Goal: Transaction & Acquisition: Purchase product/service

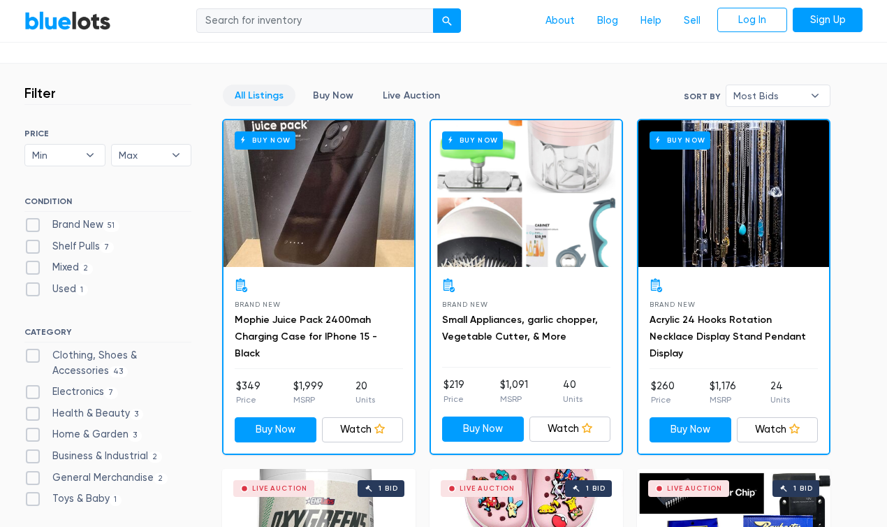
scroll to position [419, 0]
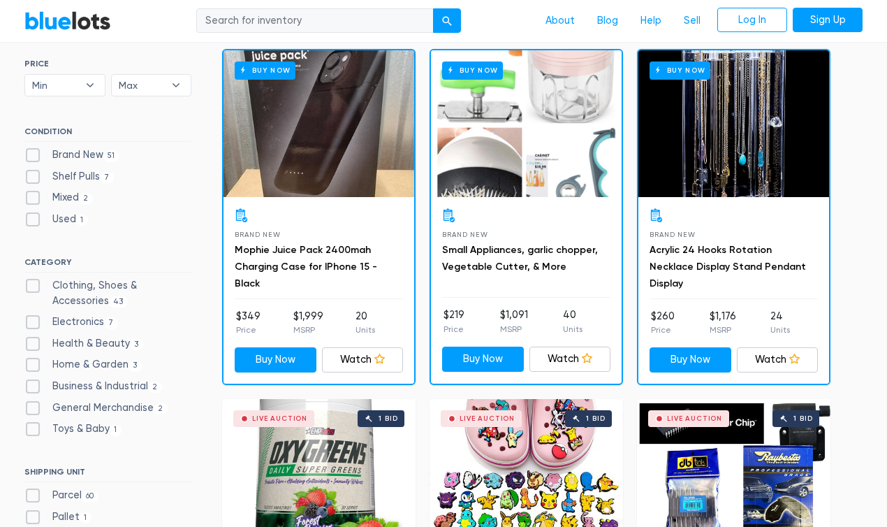
click at [33, 154] on label "Brand New 51" at bounding box center [71, 154] width 95 height 15
click at [33, 154] on New"] "Brand New 51" at bounding box center [28, 151] width 9 height 9
checkbox New"] "true"
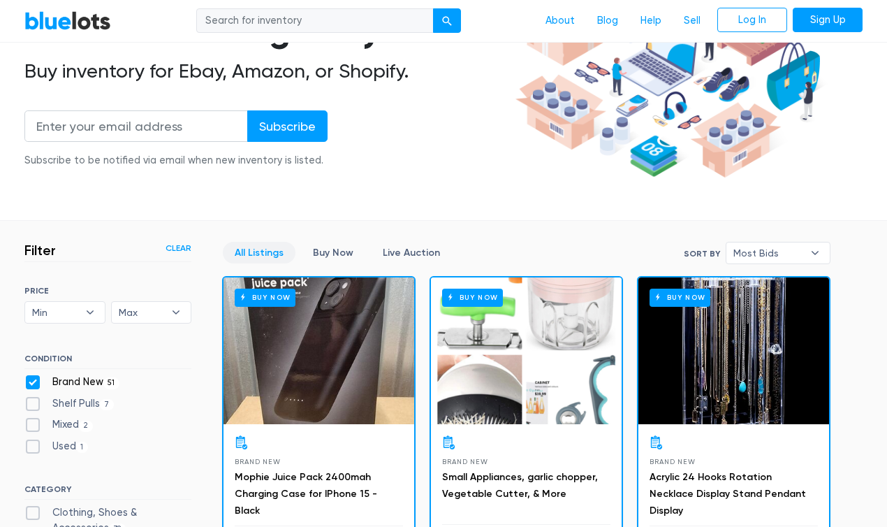
scroll to position [236, 0]
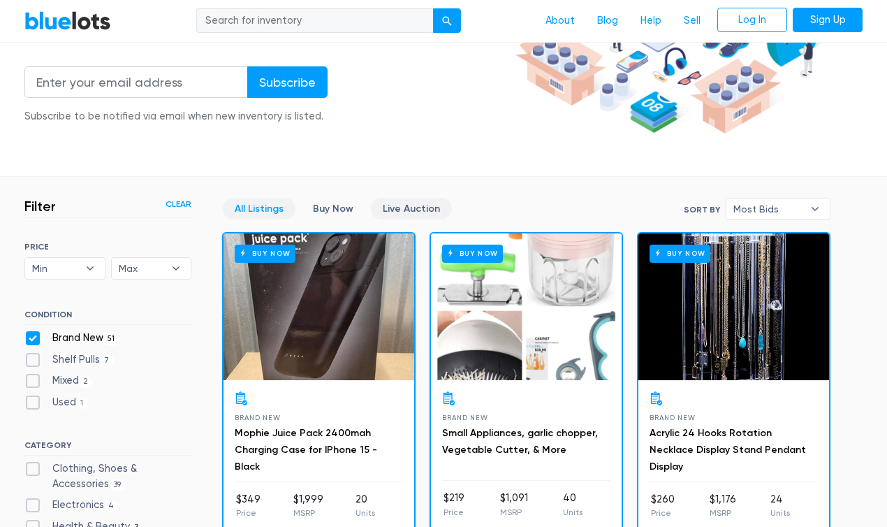
click at [411, 211] on link "Live Auction" at bounding box center [411, 209] width 81 height 22
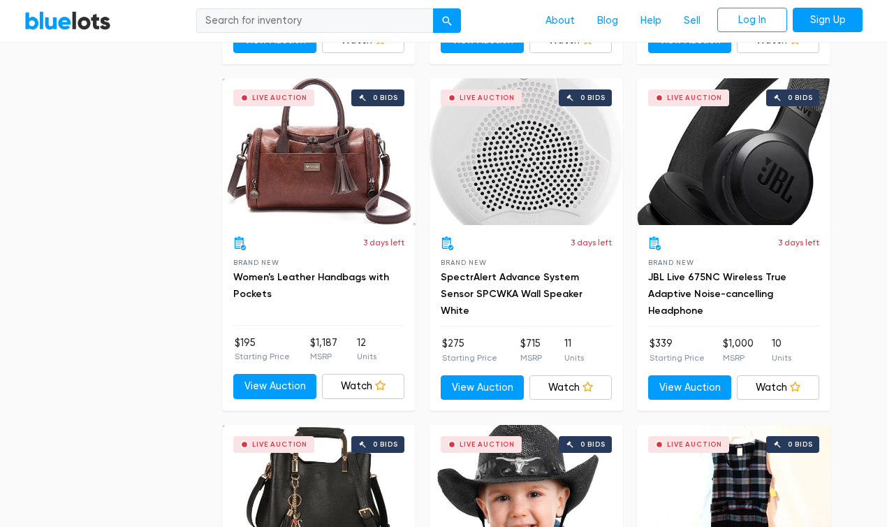
scroll to position [3800, 0]
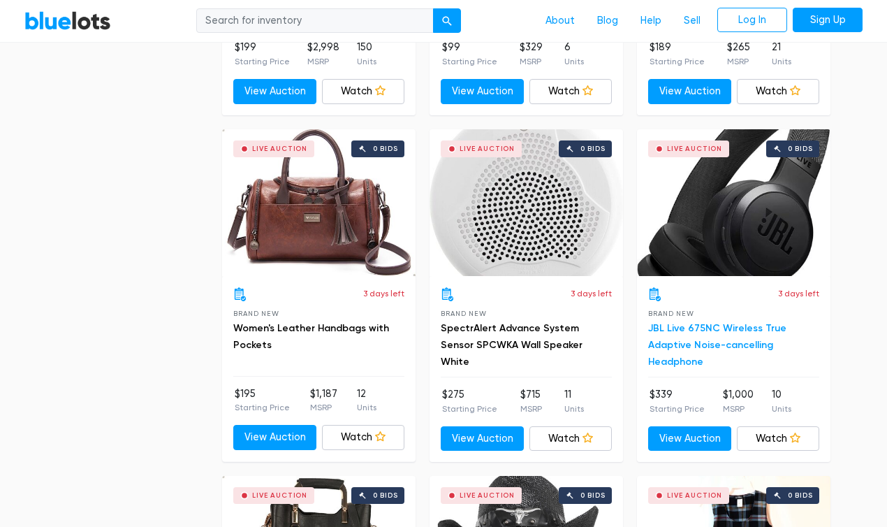
click at [713, 342] on link "JBL Live 675NC Wireless True Adaptive Noise-cancelling Headphone" at bounding box center [717, 344] width 138 height 45
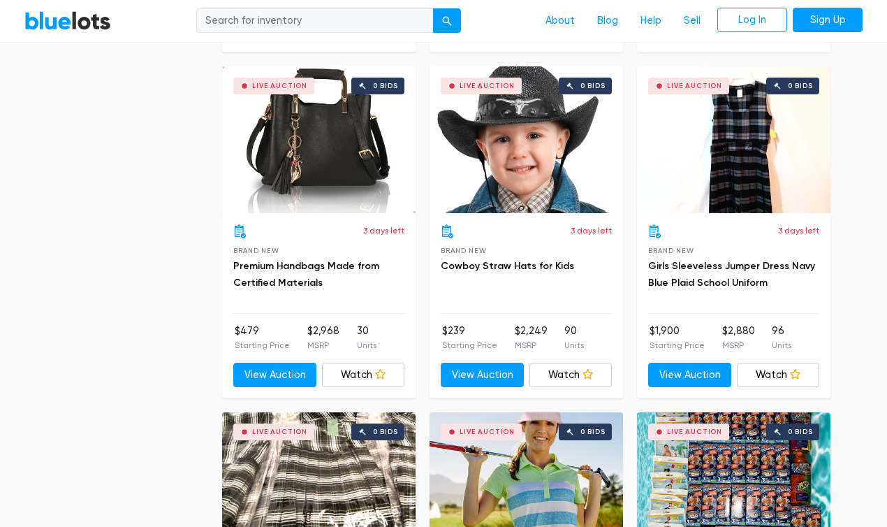
scroll to position [4219, 0]
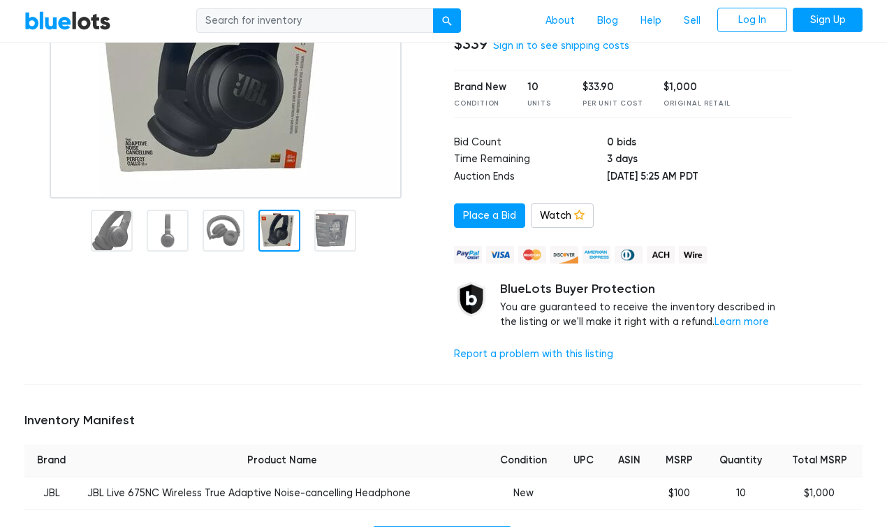
scroll to position [140, 0]
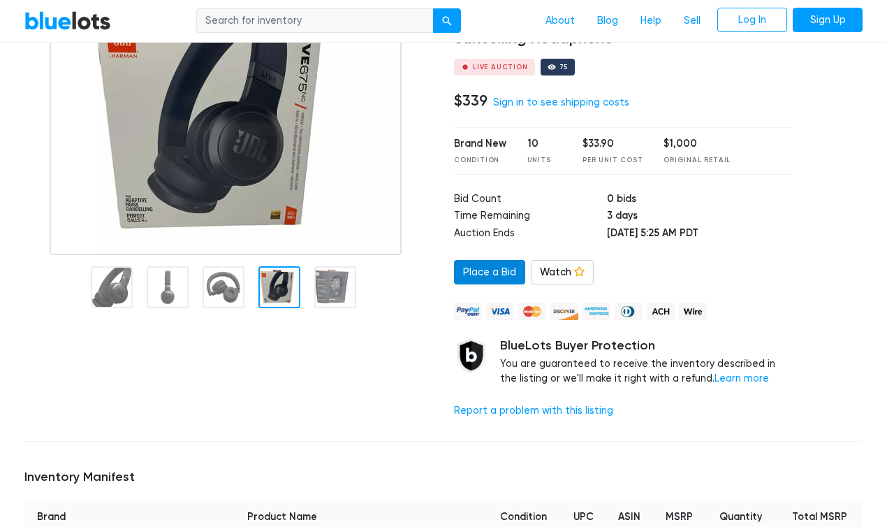
click at [477, 271] on link "Place a Bid" at bounding box center [489, 272] width 71 height 25
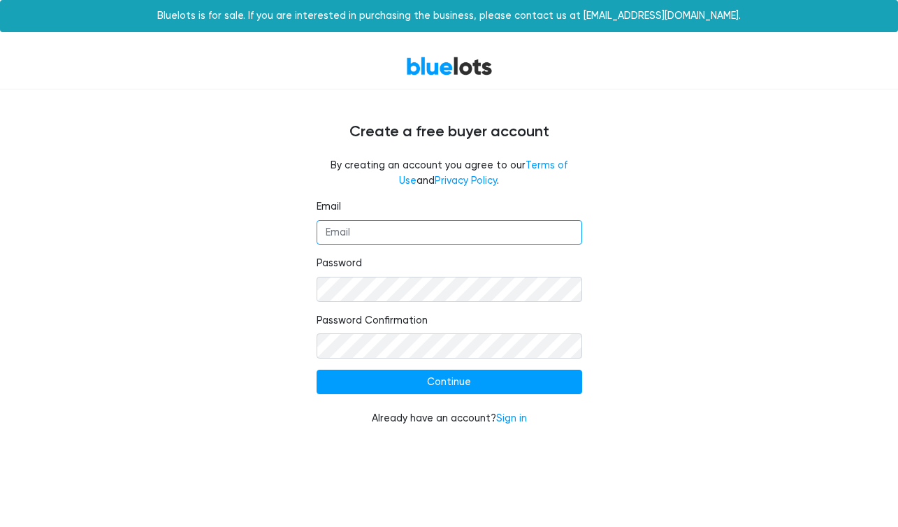
click at [405, 230] on input "Email" at bounding box center [450, 232] width 266 height 25
type input "mvaldov@icloud.com"
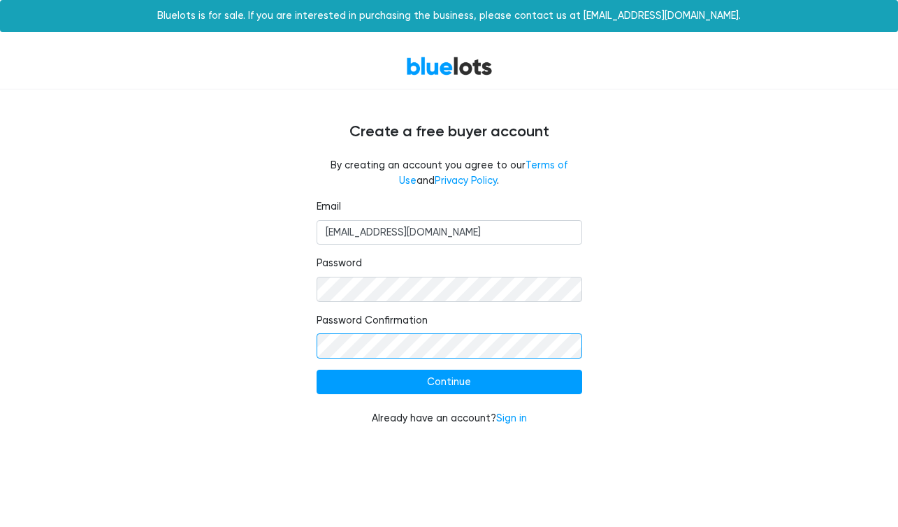
click at [317, 370] on input "Continue" at bounding box center [450, 382] width 266 height 25
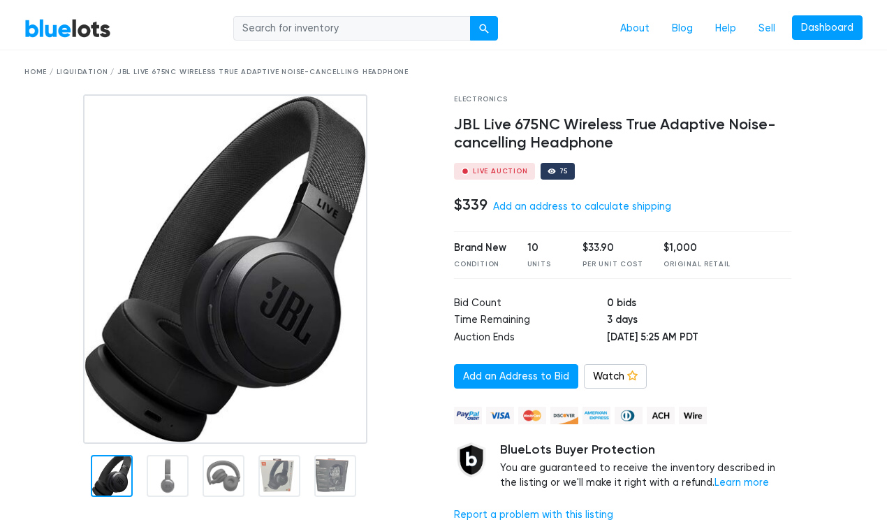
scroll to position [70, 0]
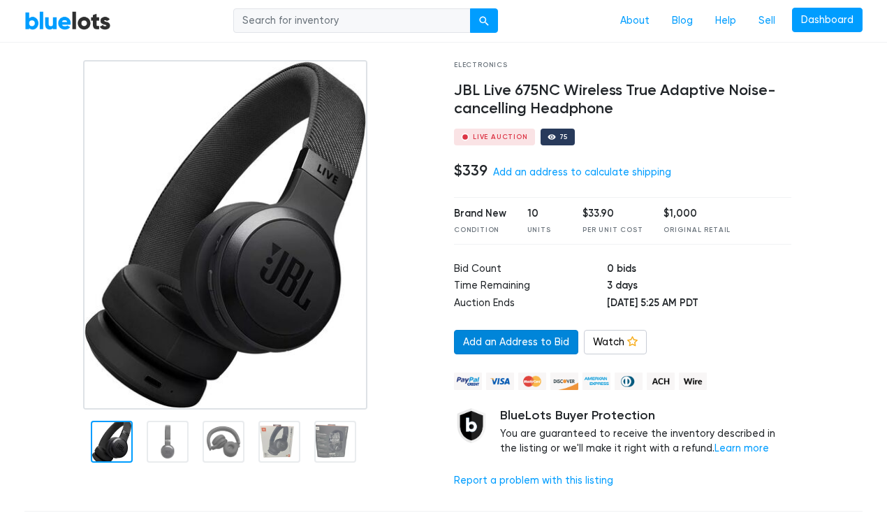
click at [545, 335] on link "Add an Address to Bid" at bounding box center [516, 342] width 124 height 25
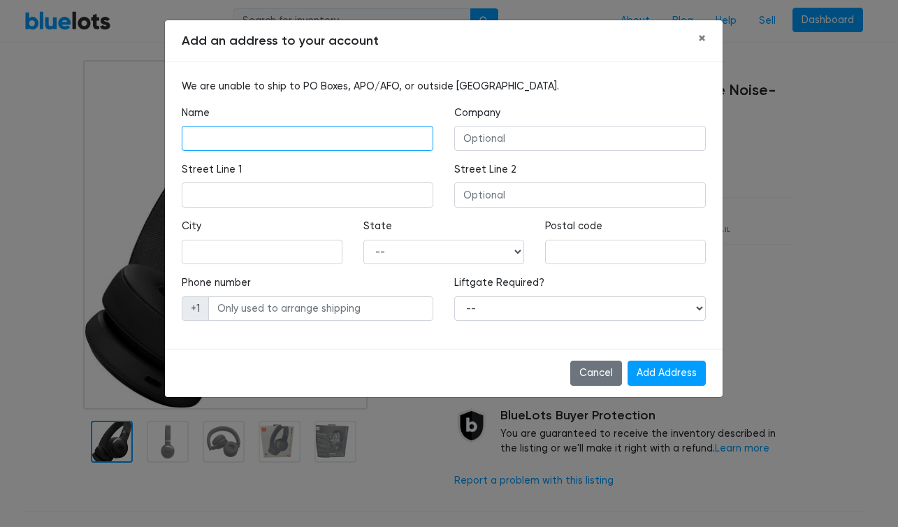
click at [211, 138] on input "text" at bounding box center [308, 138] width 252 height 25
type input "Maricela Valdovinos"
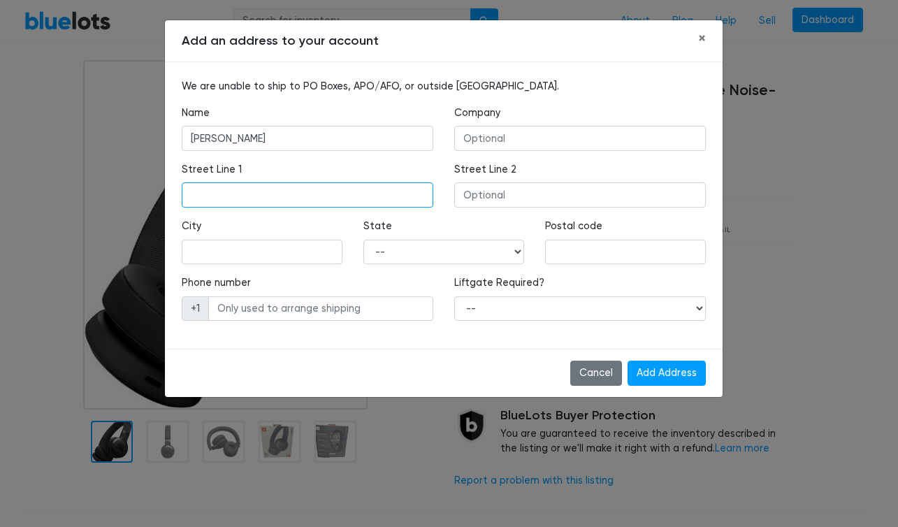
type input "7465 North 108th Avenue"
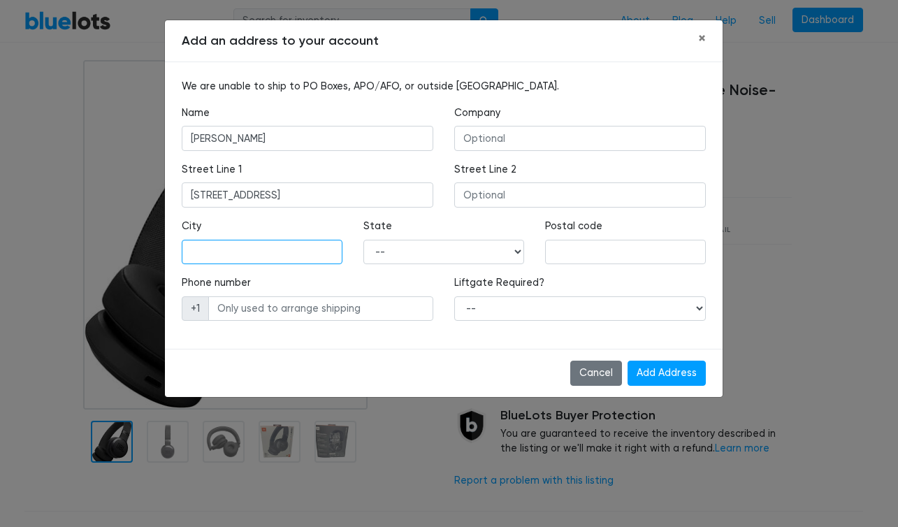
type input "Omaha"
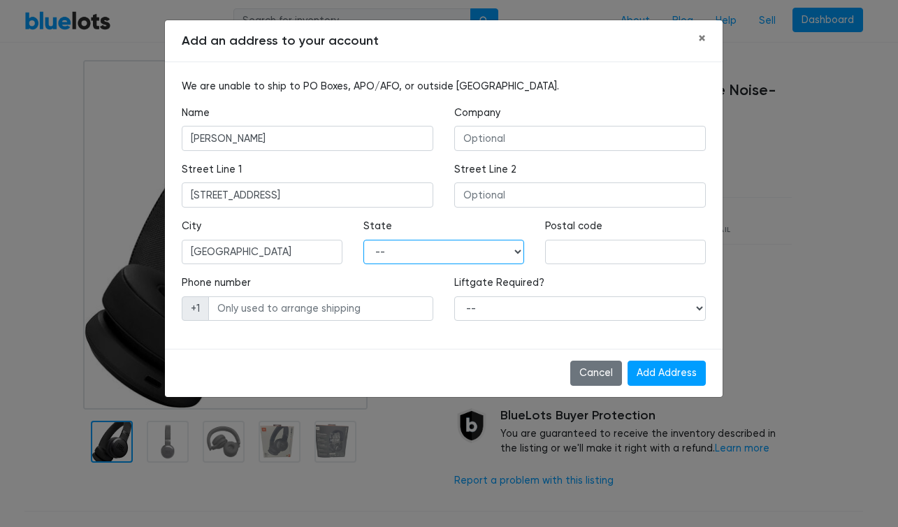
select select "NE"
type input "68142"
type input "4024044955"
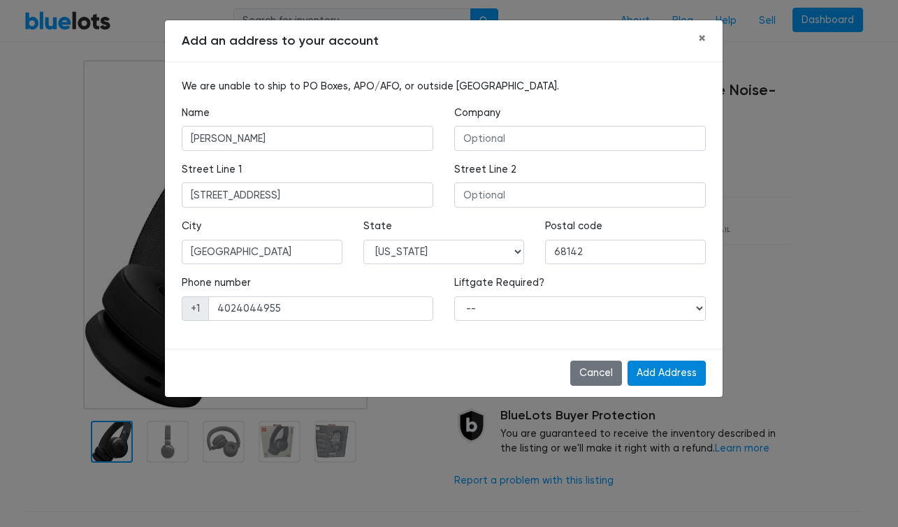
click at [669, 374] on input "Add Address" at bounding box center [667, 373] width 78 height 25
click at [405, 251] on select "-- Alabama Alaska Arizona Arkansas California Colorado Connecticut Delaware Dis…" at bounding box center [443, 252] width 161 height 25
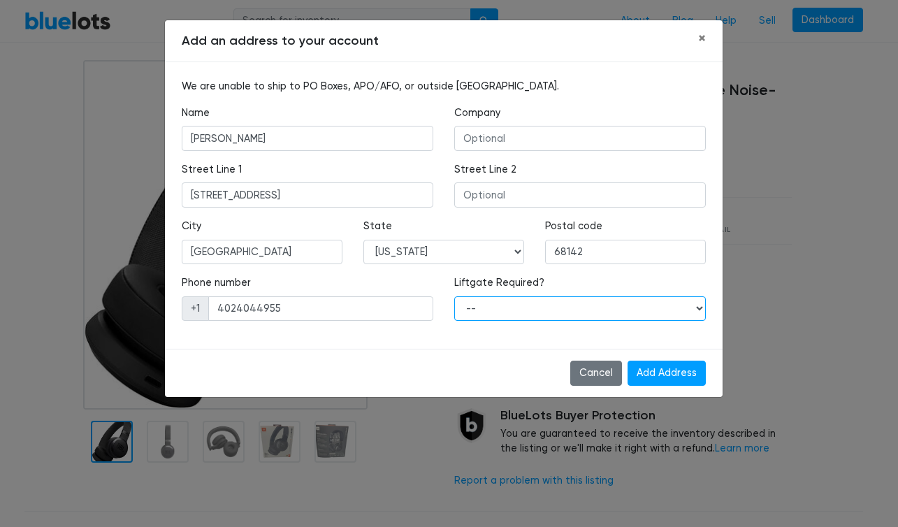
click at [477, 301] on select "-- Yes No" at bounding box center [580, 308] width 252 height 25
select select "1"
click at [454, 296] on select "-- Yes No" at bounding box center [580, 308] width 252 height 25
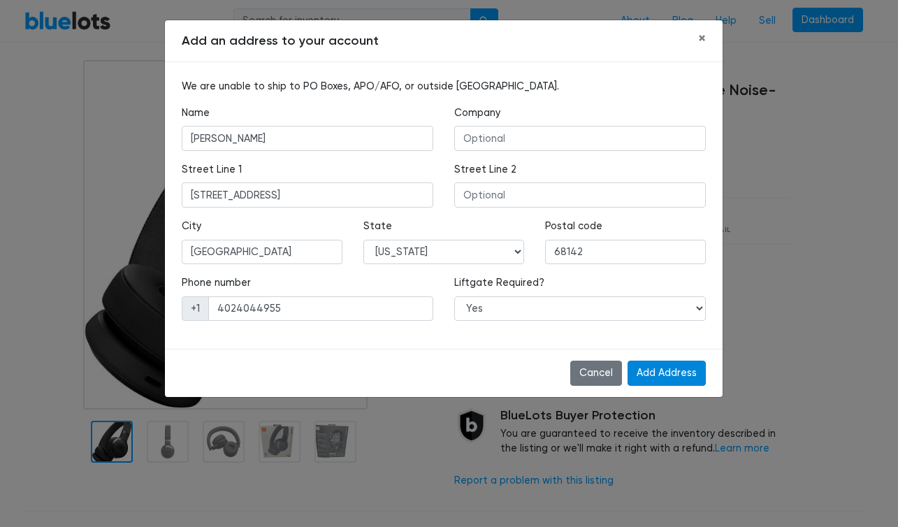
click at [656, 372] on input "Add Address" at bounding box center [667, 373] width 78 height 25
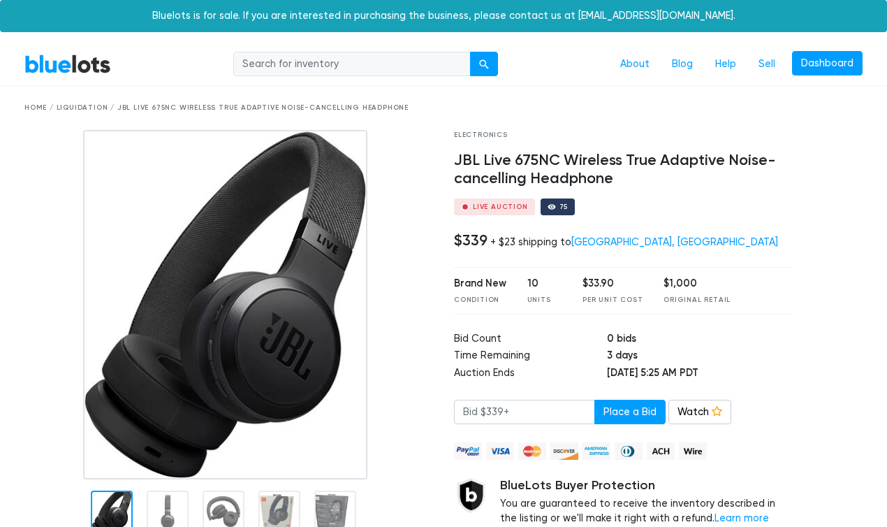
scroll to position [70, 0]
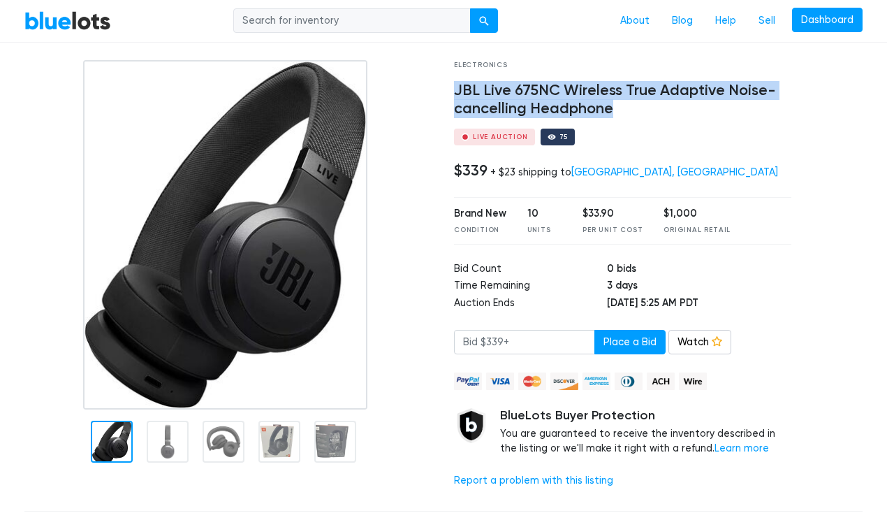
drag, startPoint x: 619, startPoint y: 117, endPoint x: 445, endPoint y: 87, distance: 176.5
click at [445, 87] on div "Electronics JBL Live 675NC Wireless True Adaptive Noise-cancelling Headphone Li…" at bounding box center [623, 280] width 358 height 440
copy h4 "JBL Live 675NC Wireless True Adaptive Noise-cancelling Headphone"
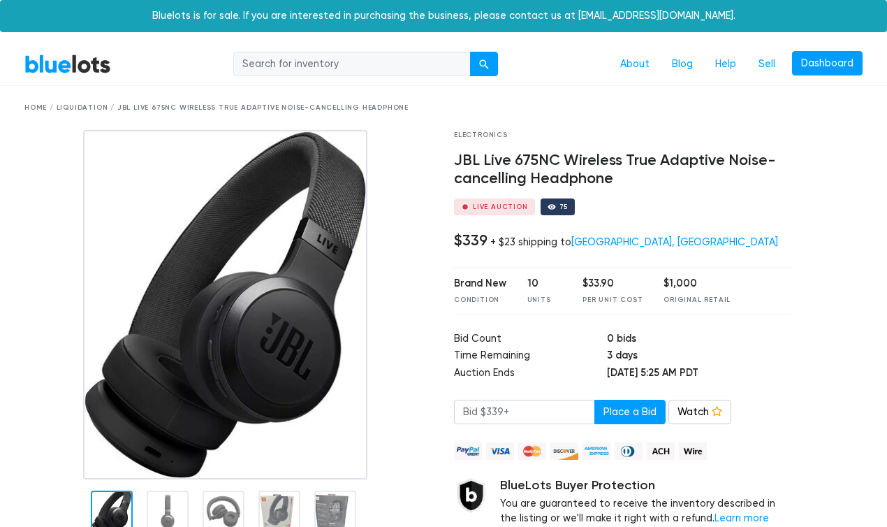
click at [72, 59] on link "BlueLots" at bounding box center [67, 64] width 87 height 20
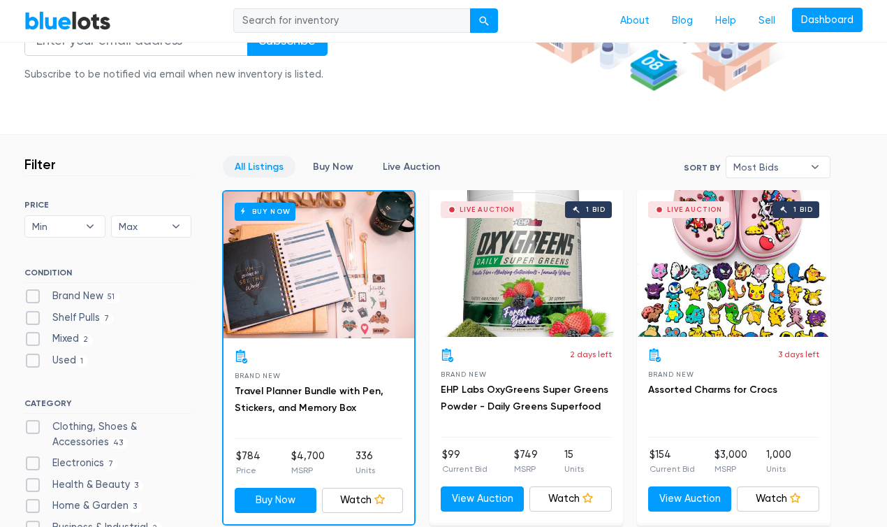
scroll to position [280, 0]
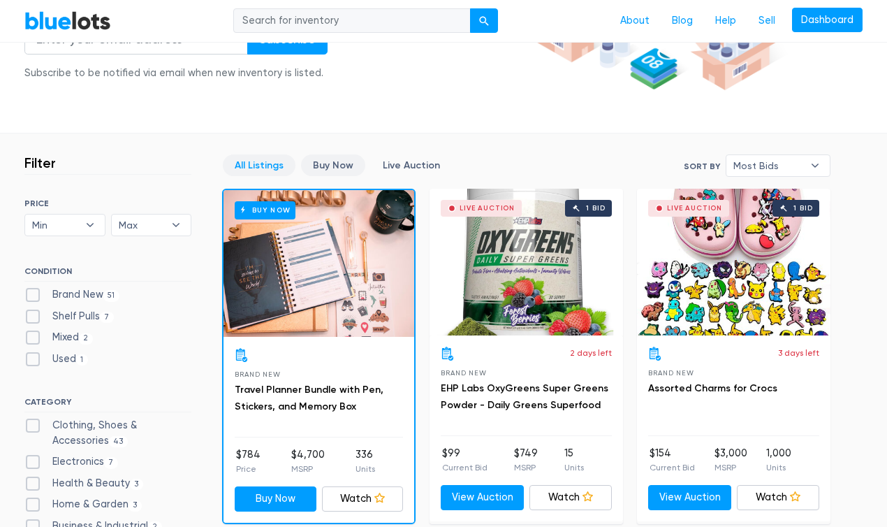
click at [333, 160] on link "Buy Now" at bounding box center [333, 165] width 64 height 22
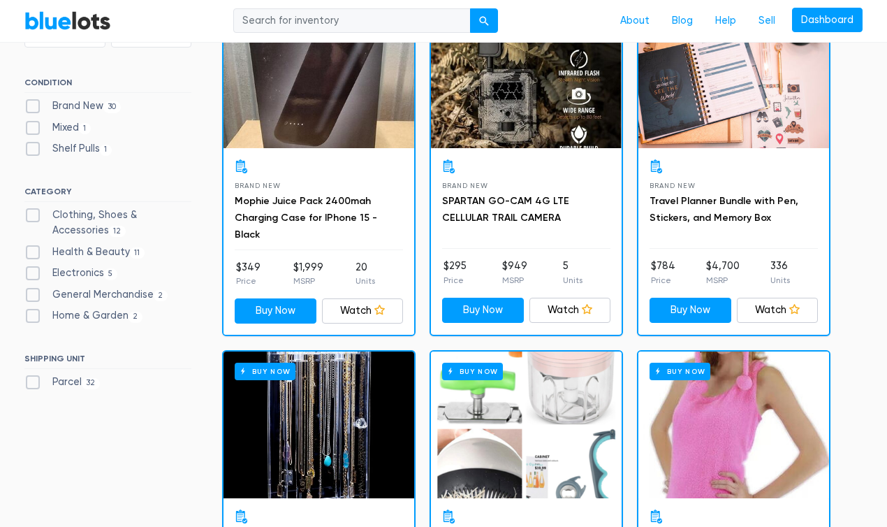
scroll to position [446, 0]
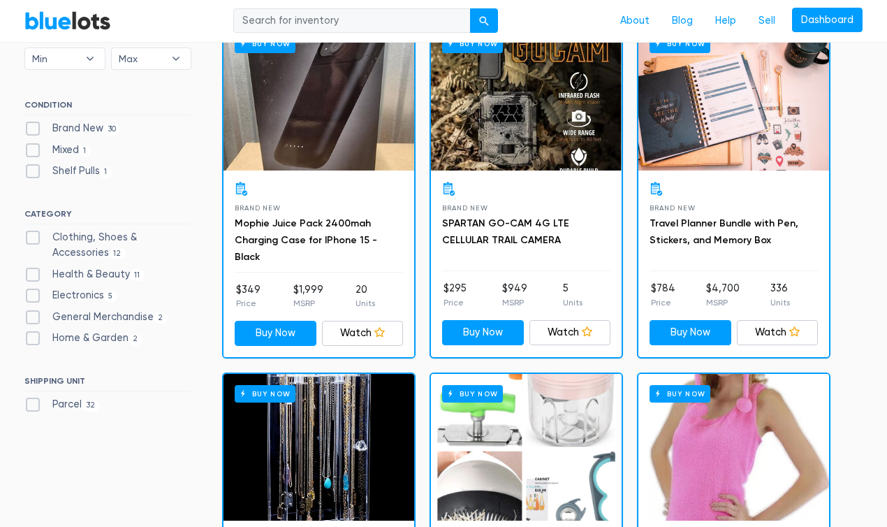
click at [34, 129] on label "Brand New 30" at bounding box center [72, 128] width 96 height 15
click at [34, 129] on New"] "Brand New 30" at bounding box center [28, 125] width 9 height 9
checkbox New"] "true"
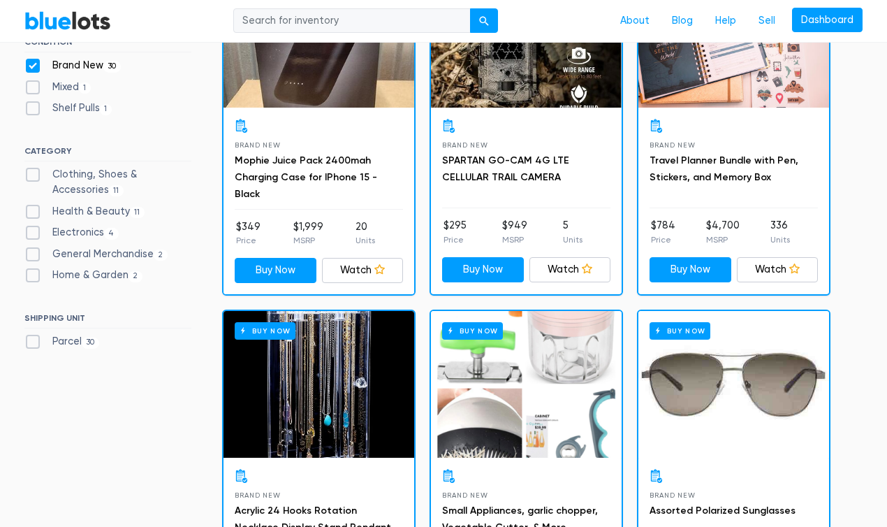
scroll to position [507, 0]
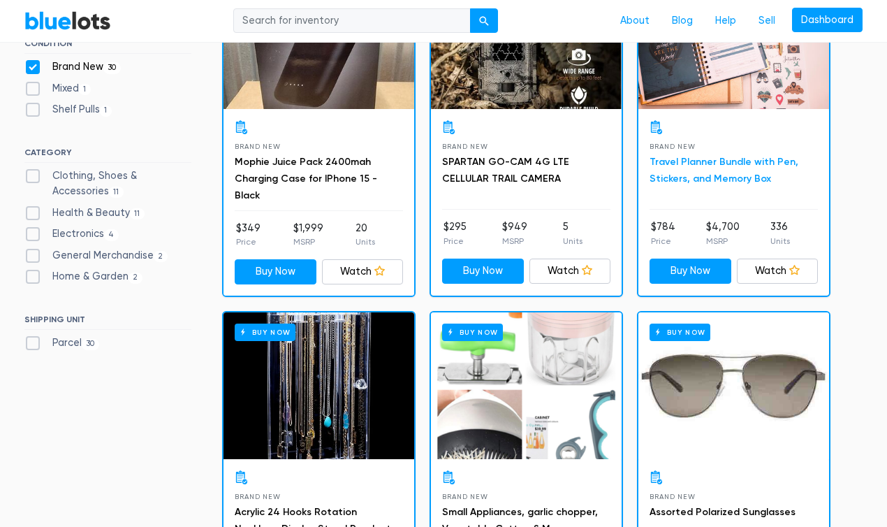
click at [732, 176] on link "Travel Planner Bundle with Pen, Stickers, and Memory Box" at bounding box center [724, 170] width 149 height 29
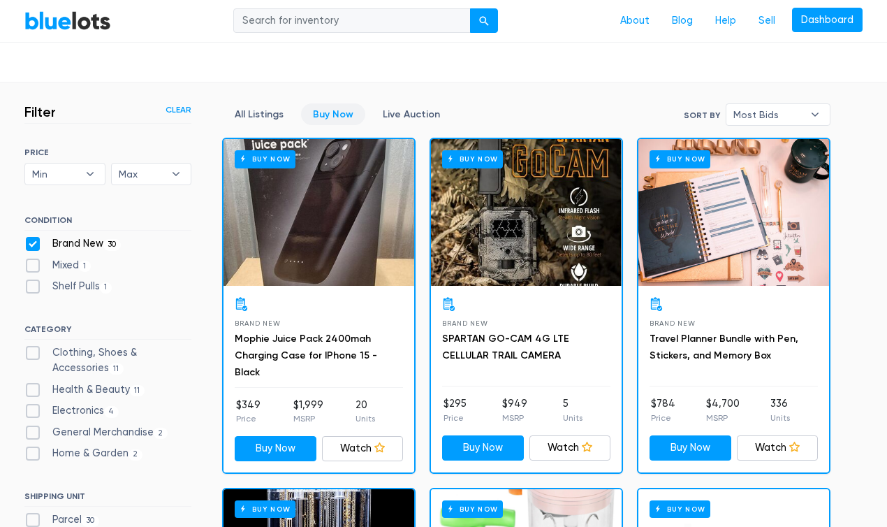
scroll to position [368, 0]
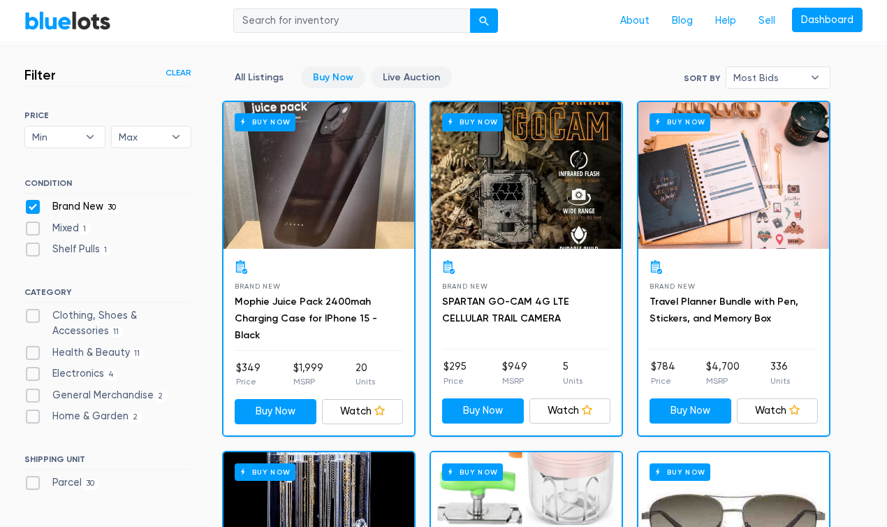
click at [407, 78] on link "Live Auction" at bounding box center [411, 77] width 81 height 22
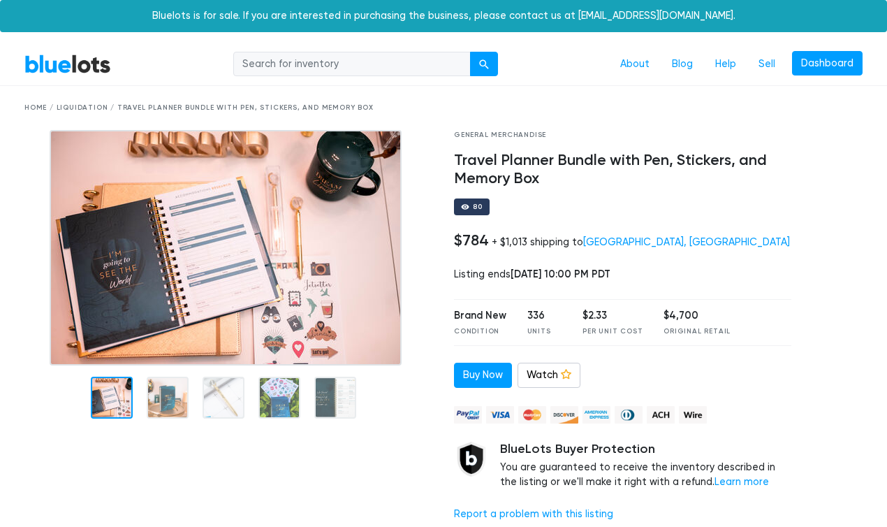
click at [198, 225] on img at bounding box center [226, 247] width 352 height 235
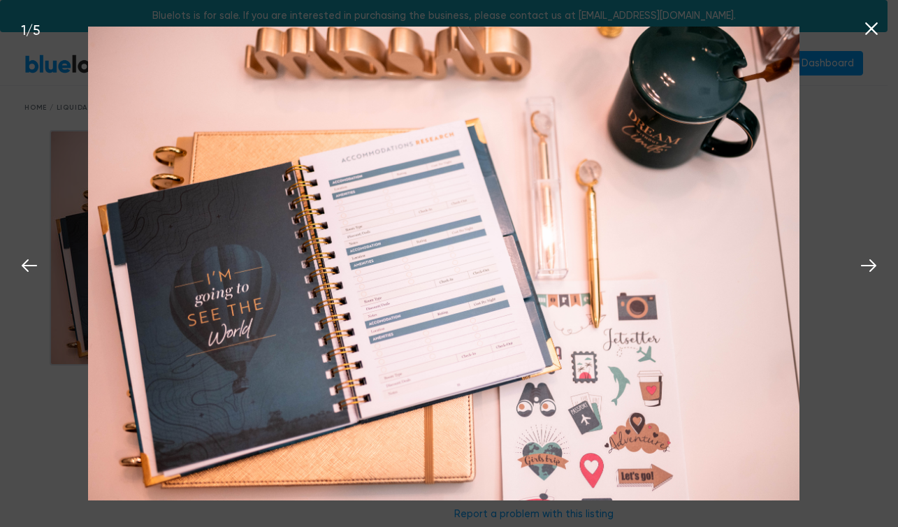
click at [871, 352] on div "1 / 5" at bounding box center [449, 263] width 898 height 527
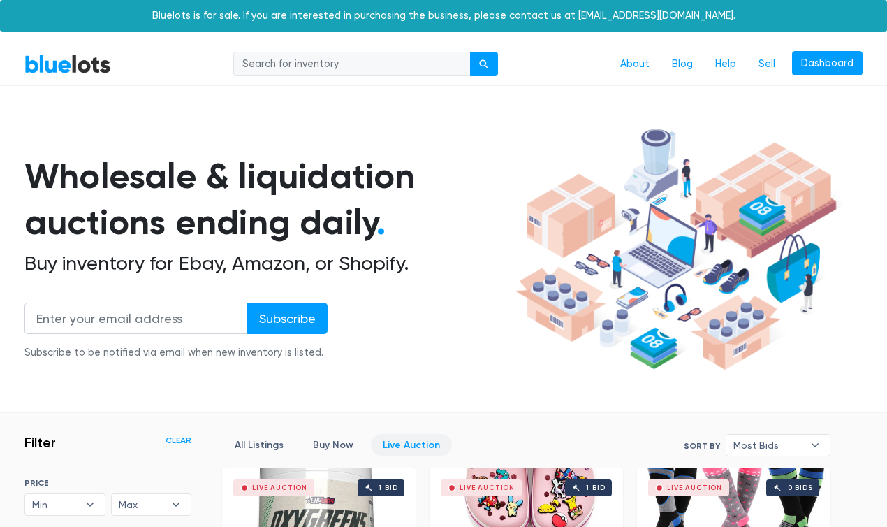
scroll to position [376, 0]
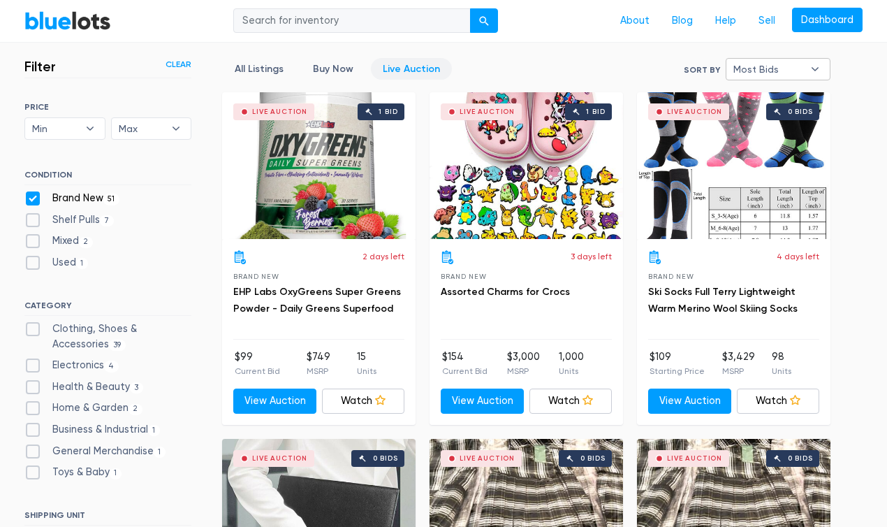
click at [748, 71] on span "Most Bids" at bounding box center [769, 69] width 70 height 21
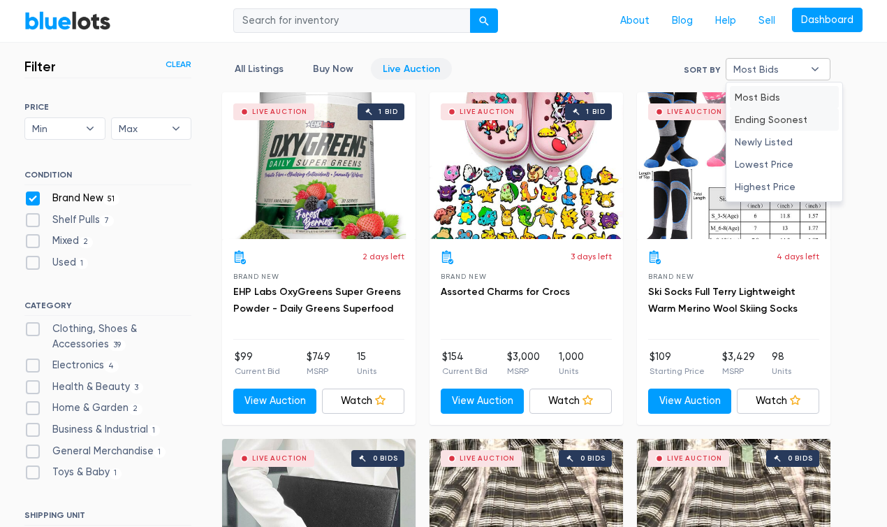
click at [760, 123] on li "Ending Soonest" at bounding box center [784, 119] width 109 height 22
select select "ending_soonest"
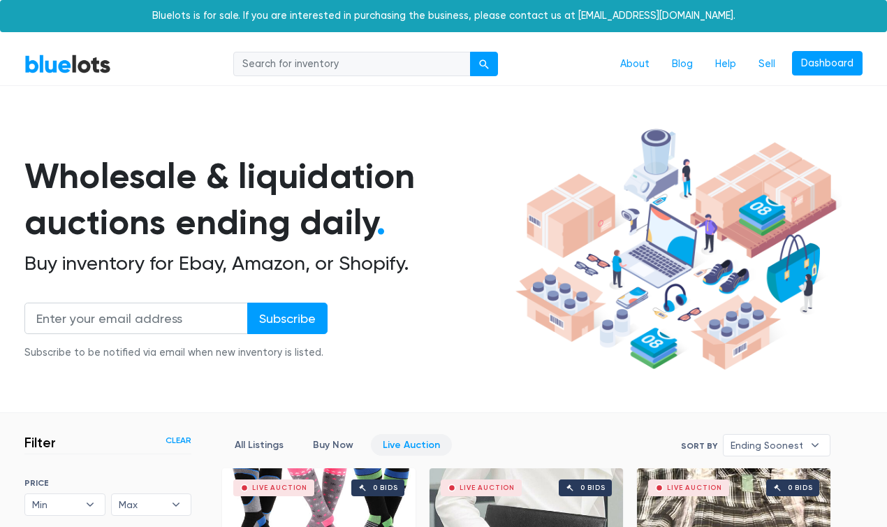
scroll to position [376, 0]
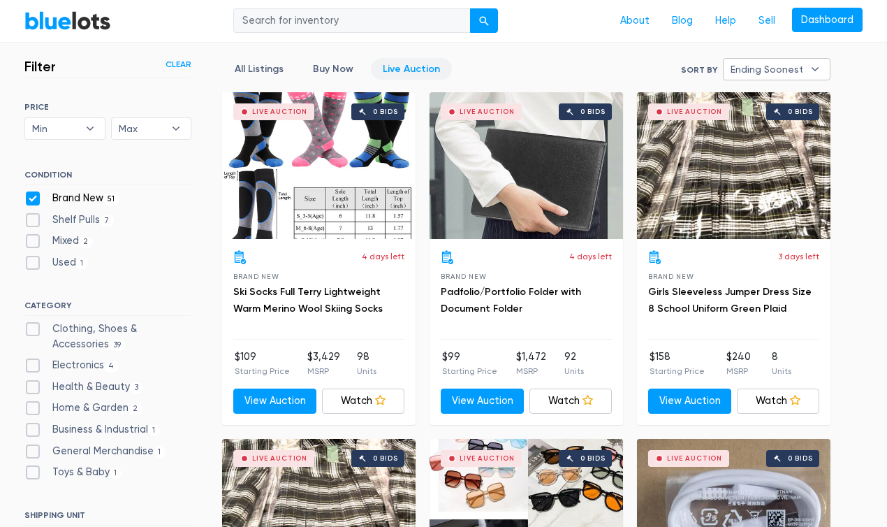
click at [771, 69] on span "Ending Soonest" at bounding box center [767, 69] width 73 height 21
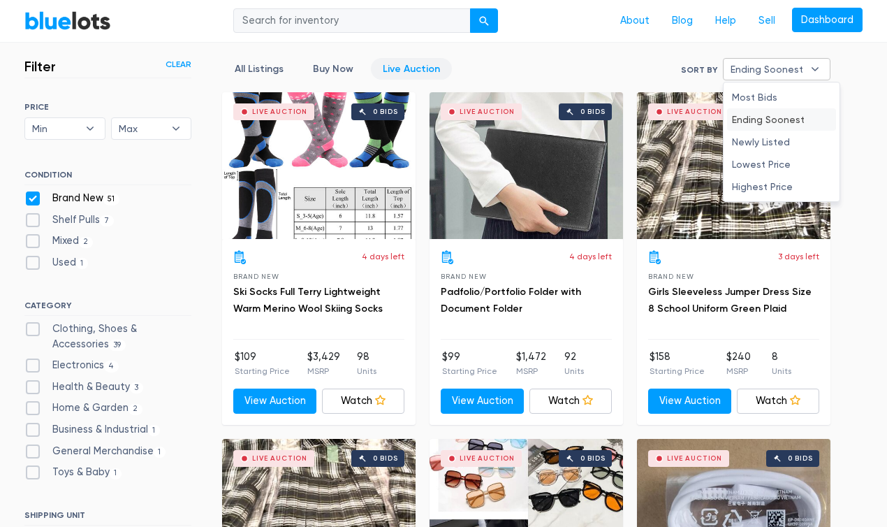
click at [771, 69] on span "Ending Soonest" at bounding box center [767, 69] width 73 height 21
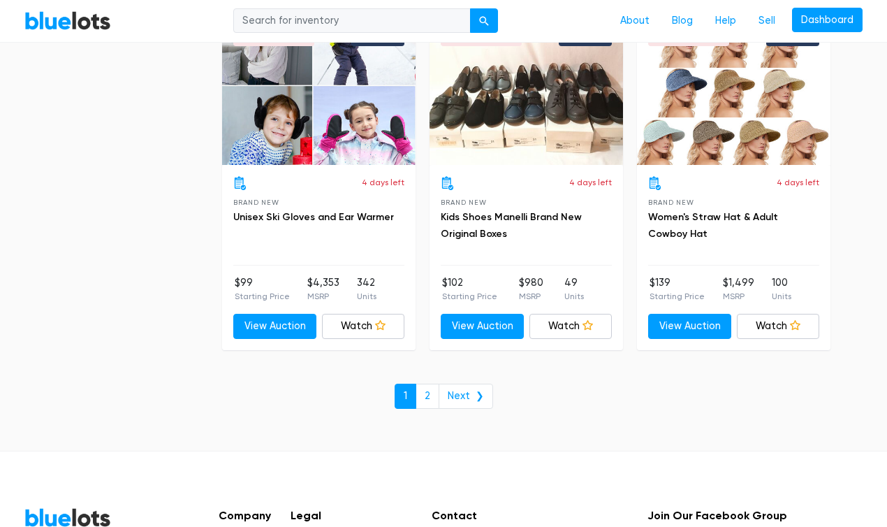
scroll to position [5407, 0]
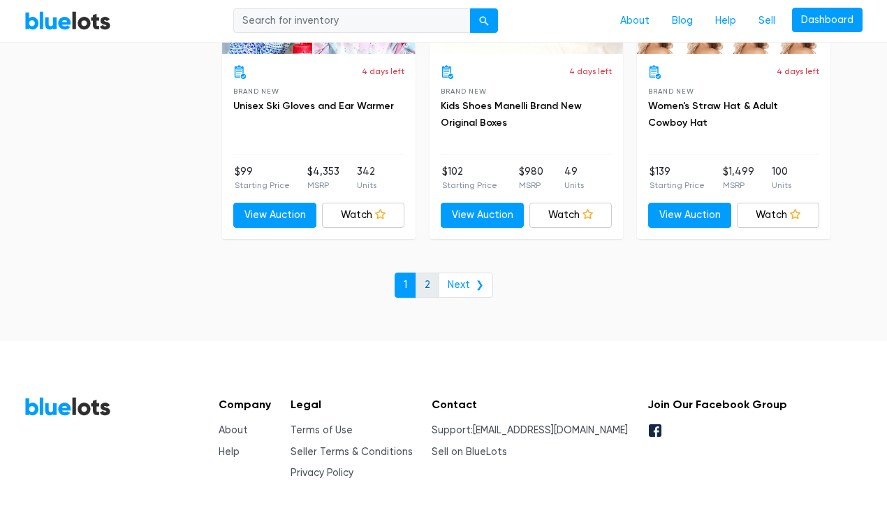
click at [428, 287] on link "2" at bounding box center [428, 285] width 24 height 25
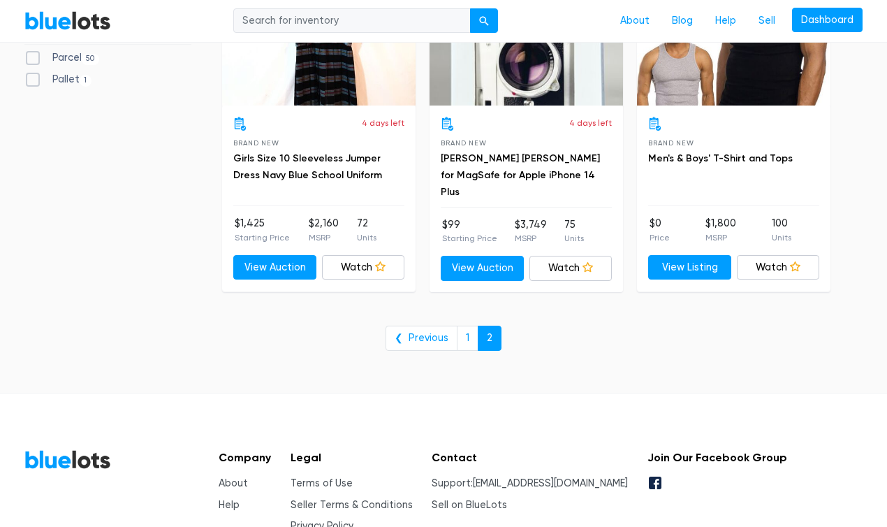
scroll to position [559, 0]
